Goal: Find specific page/section: Find specific page/section

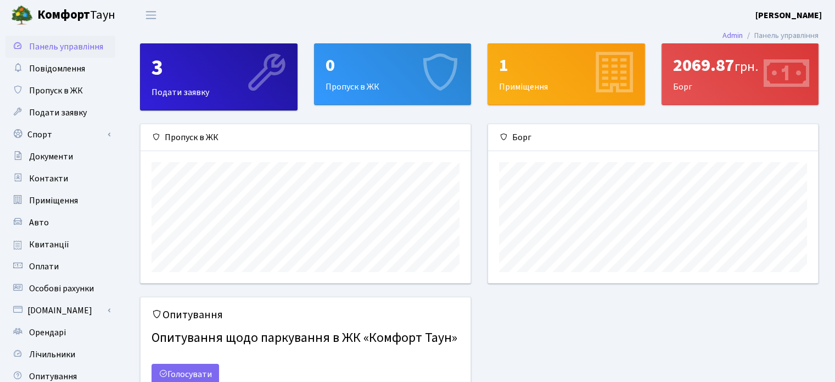
click at [697, 61] on div "2069.87 грн." at bounding box center [740, 65] width 135 height 21
click at [378, 76] on div "0 Пропуск в ЖК" at bounding box center [393, 74] width 157 height 60
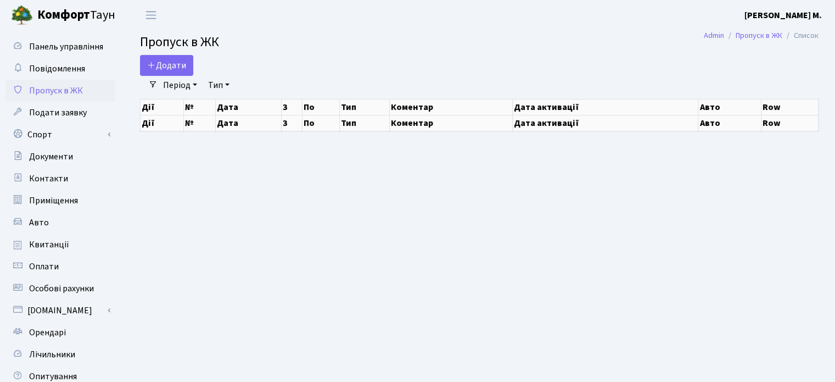
select select "25"
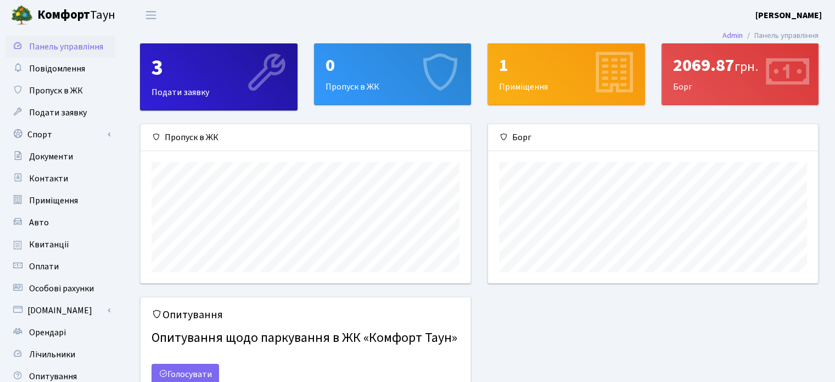
scroll to position [158, 329]
click at [233, 68] on div "3" at bounding box center [219, 68] width 135 height 26
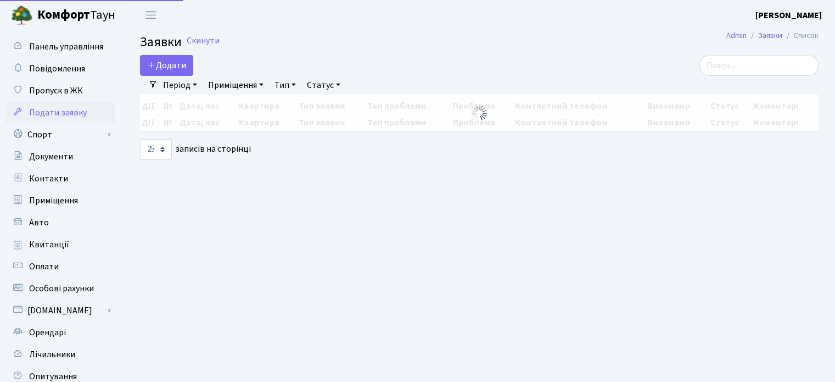
select select "25"
